Goal: Find specific page/section: Find specific page/section

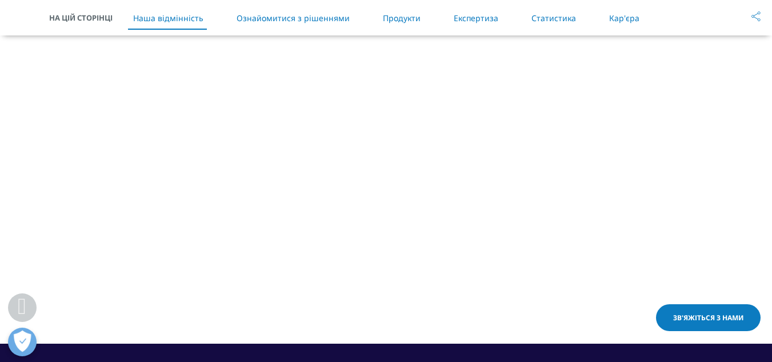
scroll to position [1128, 0]
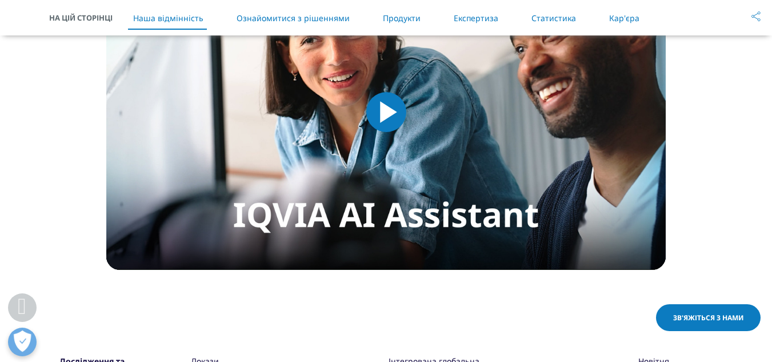
click at [398, 22] on font "Продукти" at bounding box center [402, 18] width 38 height 11
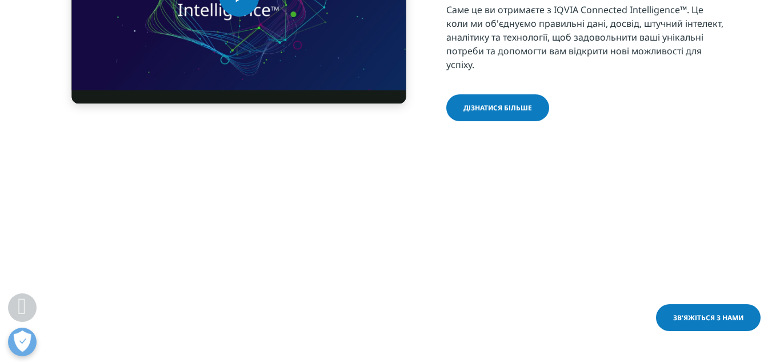
scroll to position [387, 0]
